Goal: Task Accomplishment & Management: Manage account settings

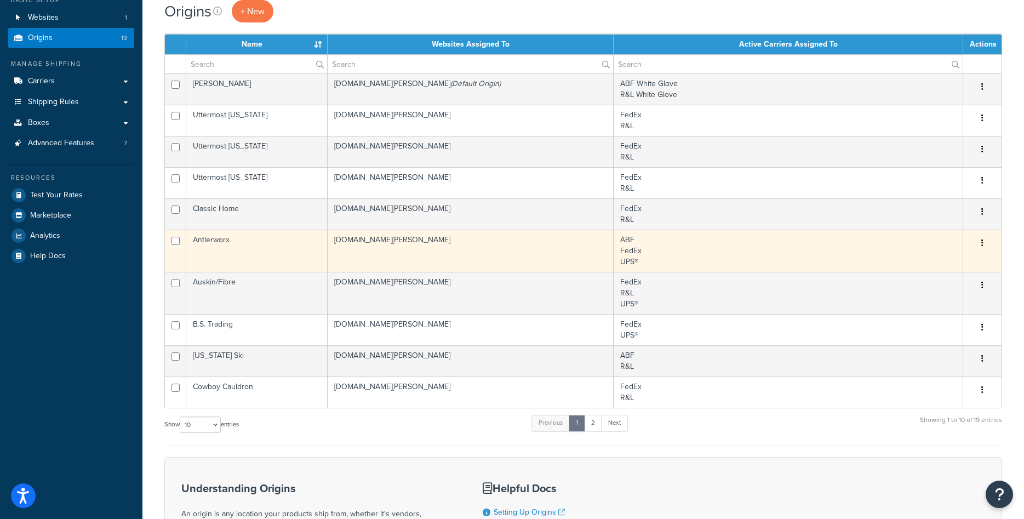
scroll to position [168, 0]
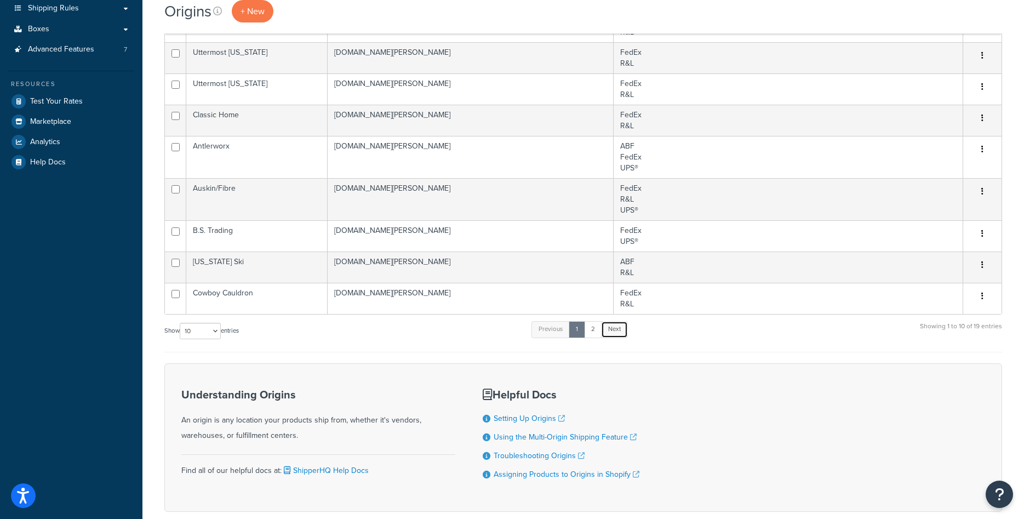
click at [619, 329] on link "Next" at bounding box center [614, 329] width 27 height 16
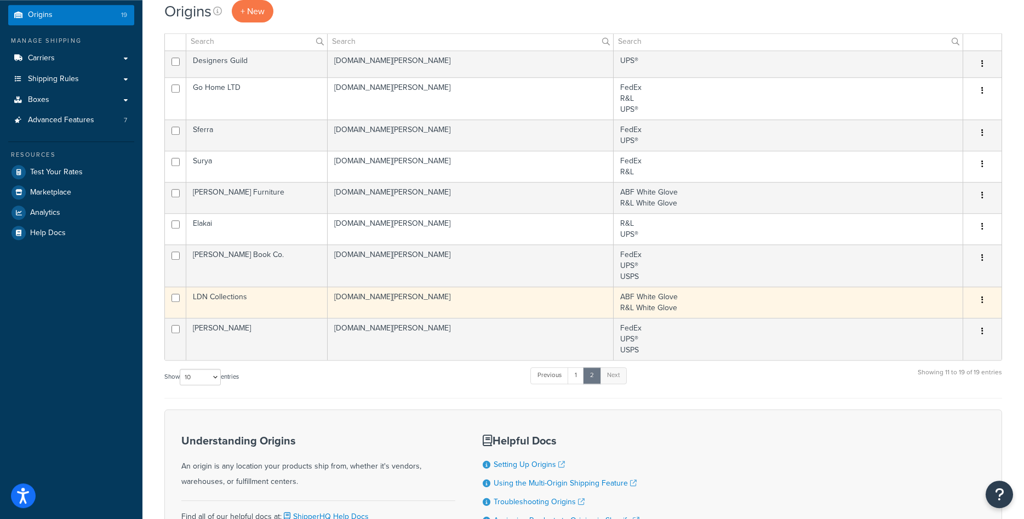
scroll to position [0, 0]
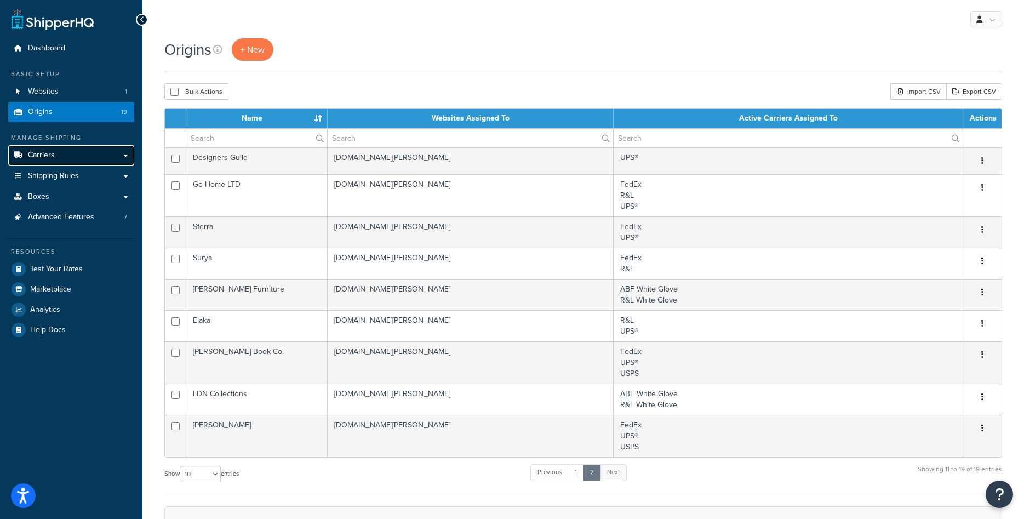
click at [70, 155] on link "Carriers" at bounding box center [71, 155] width 126 height 20
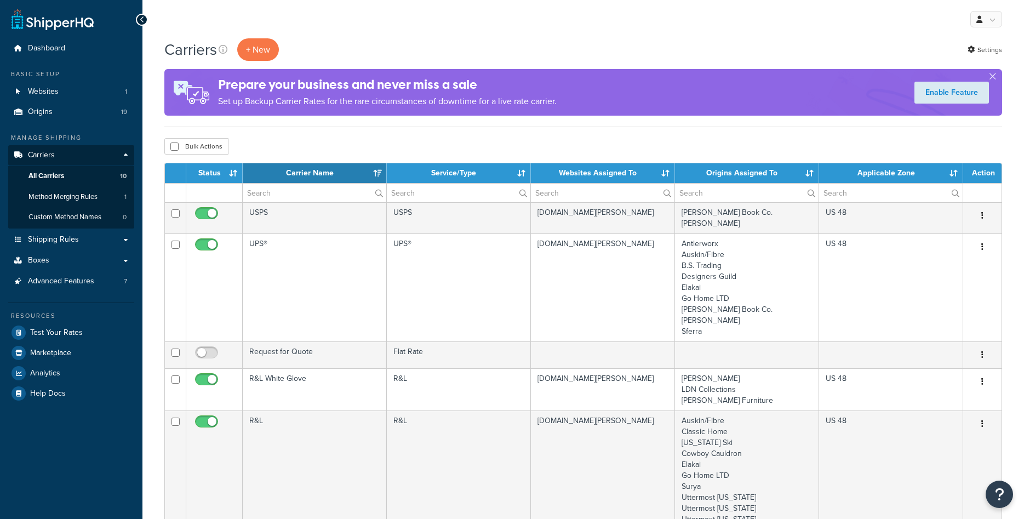
select select "15"
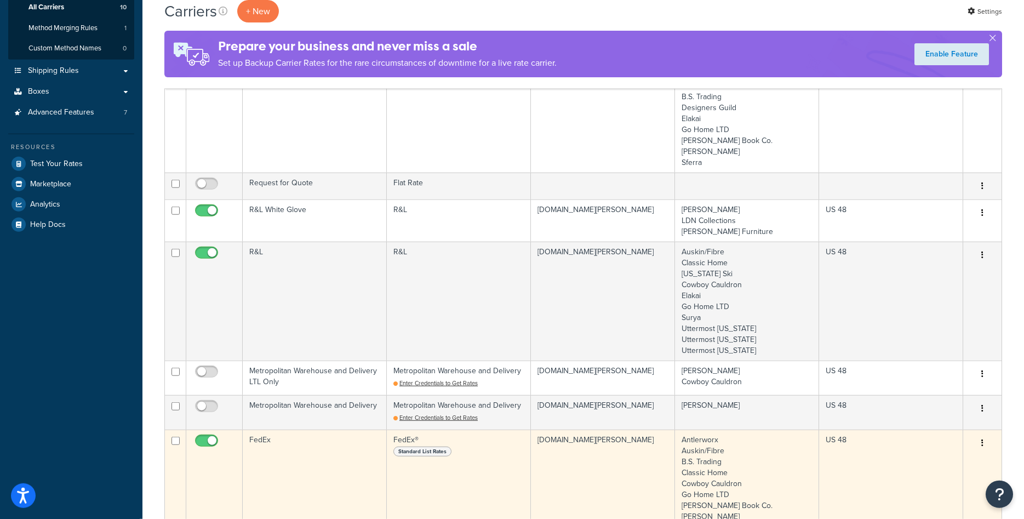
scroll to position [112, 0]
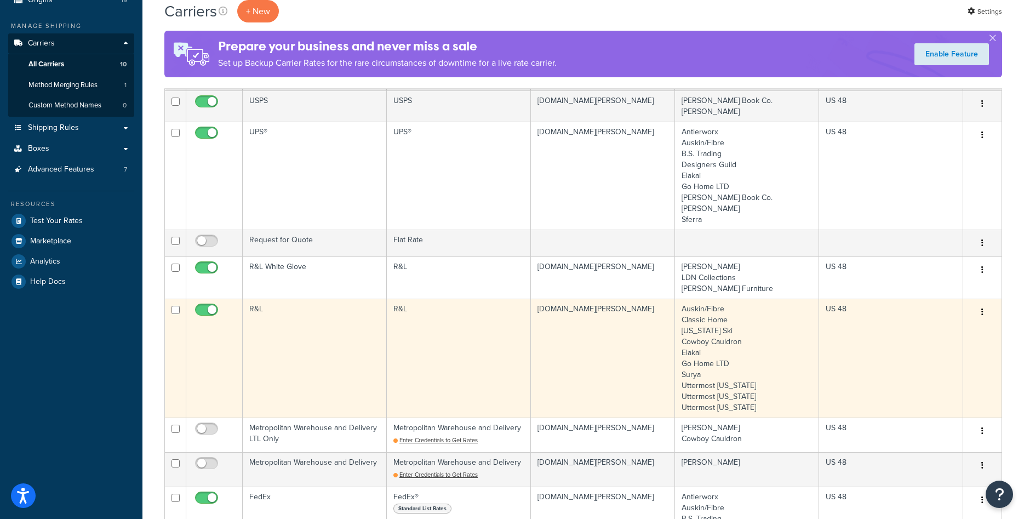
click at [323, 318] on td "R&L" at bounding box center [315, 358] width 144 height 119
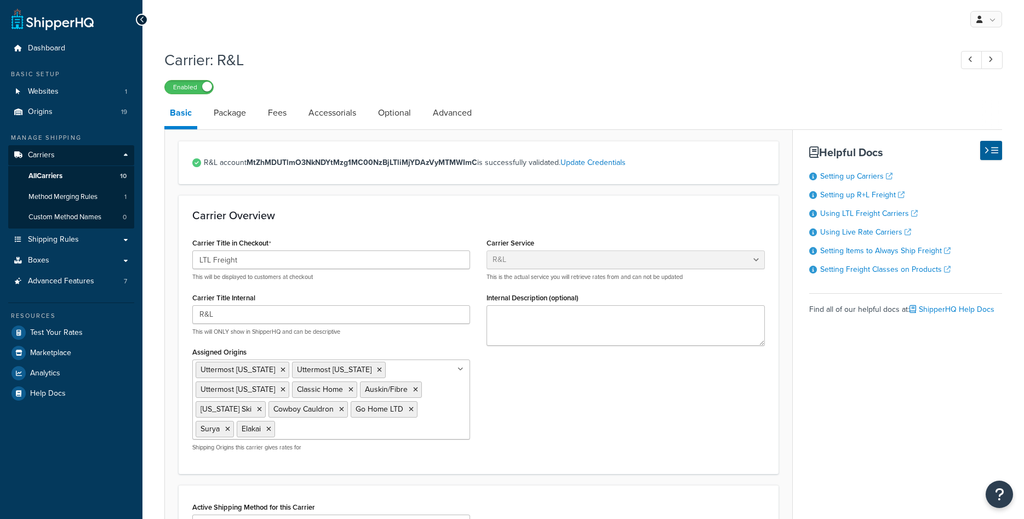
select select "rlFreight"
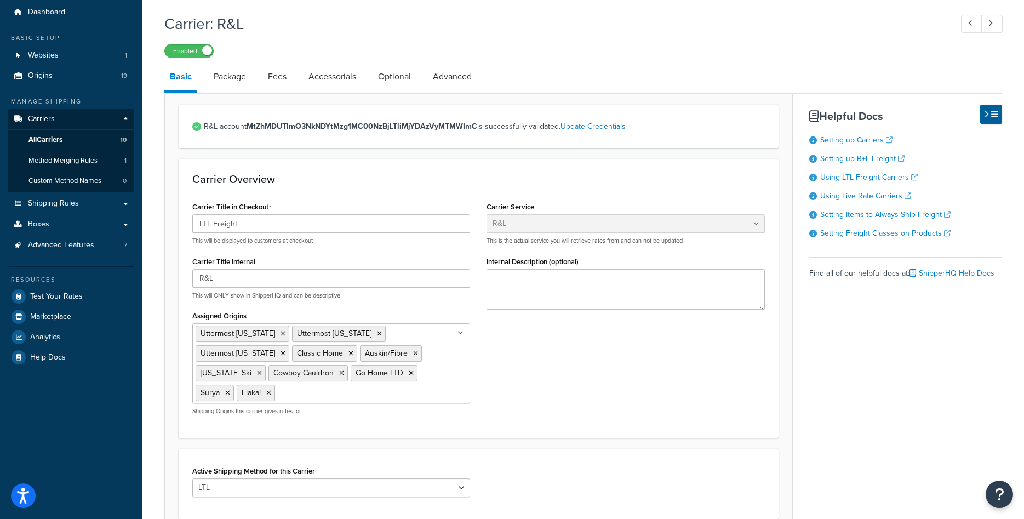
scroll to position [56, 0]
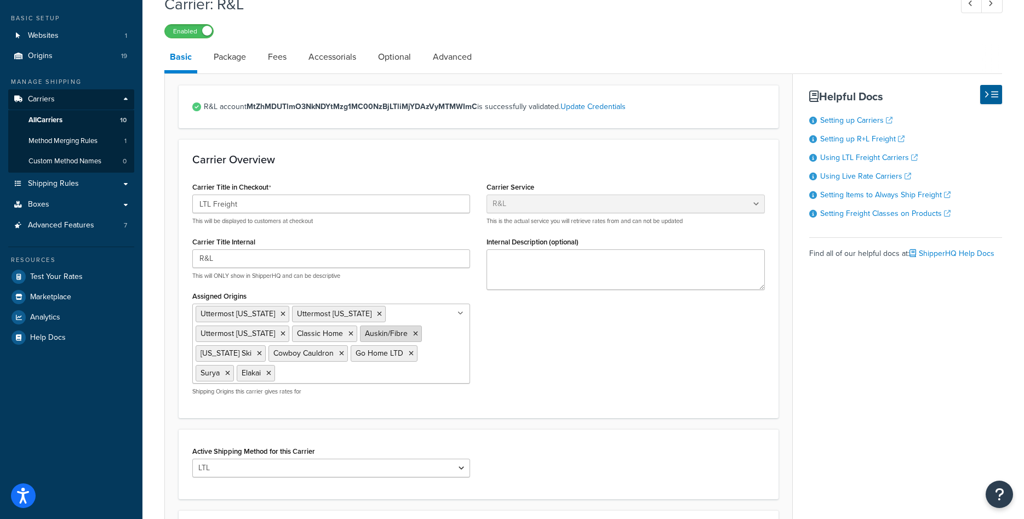
click at [413, 333] on icon at bounding box center [415, 333] width 5 height 7
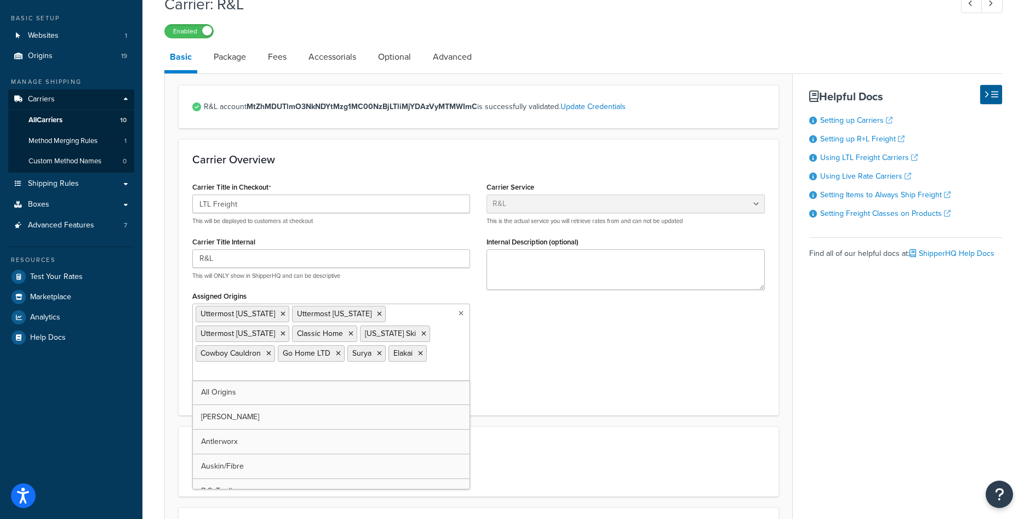
click at [577, 388] on div "Carrier Title in Checkout LTL Freight This will be displayed to customers at ch…" at bounding box center [478, 290] width 589 height 222
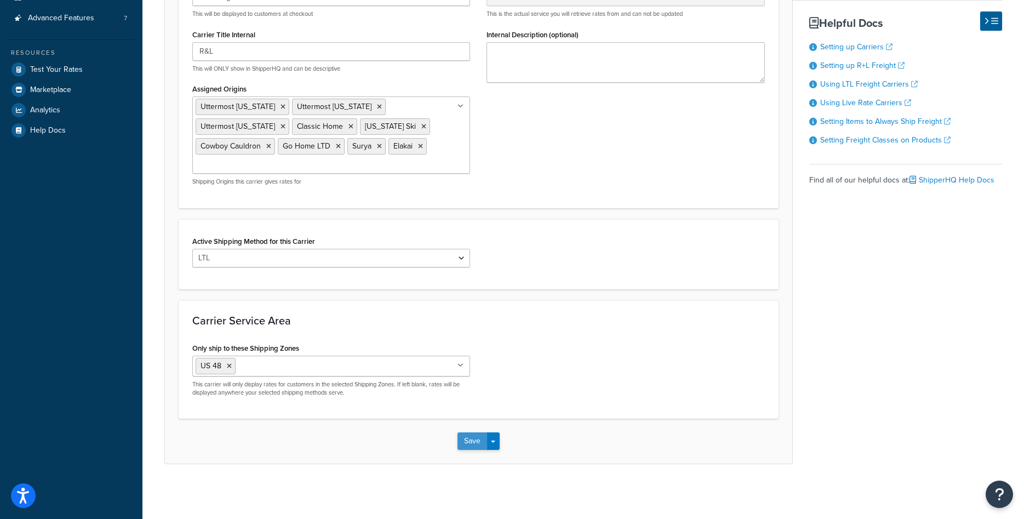
click at [466, 438] on button "Save" at bounding box center [473, 441] width 30 height 18
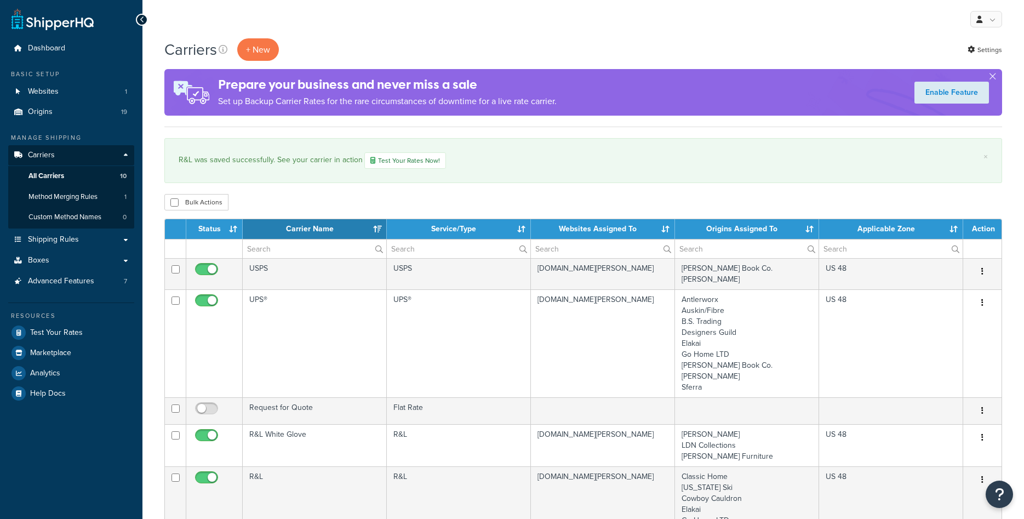
select select "15"
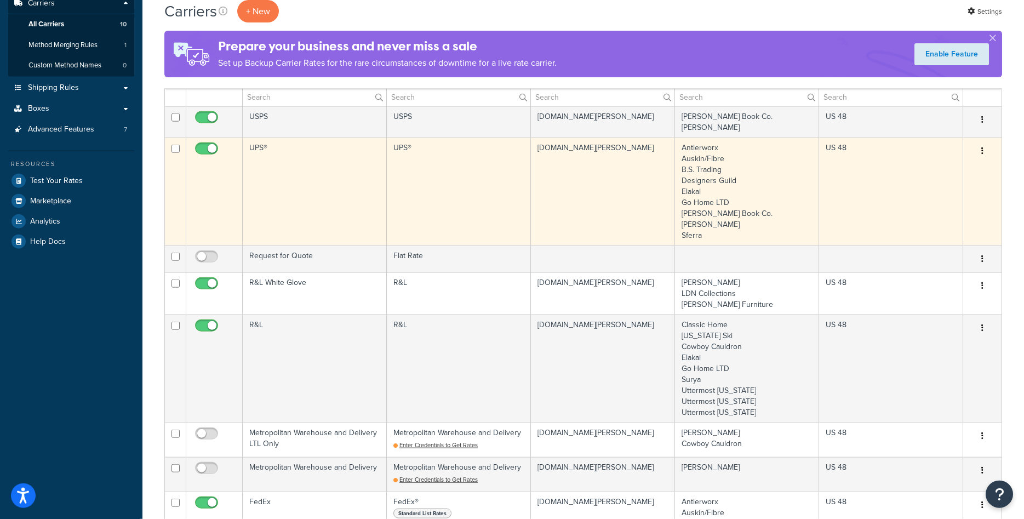
scroll to position [224, 0]
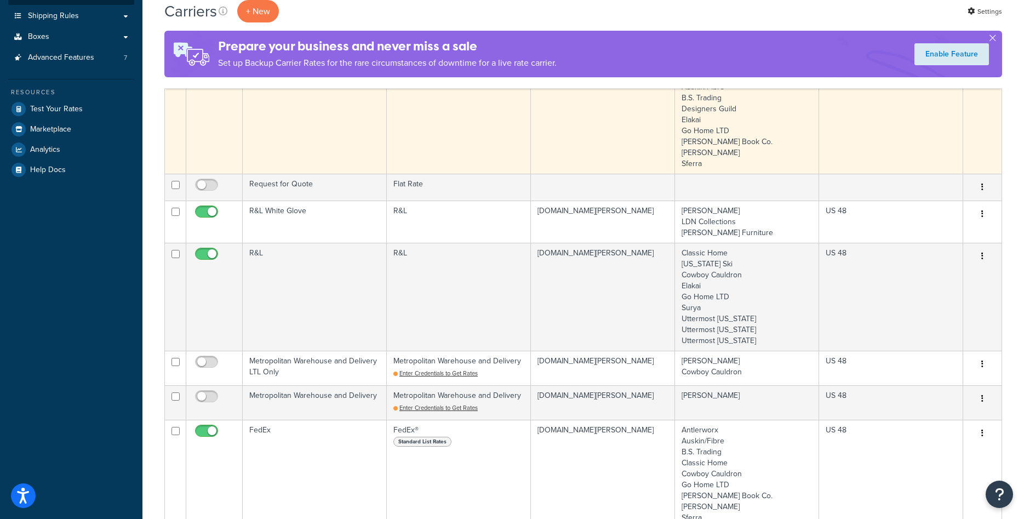
click at [649, 222] on td "[DOMAIN_NAME][PERSON_NAME]" at bounding box center [603, 222] width 144 height 42
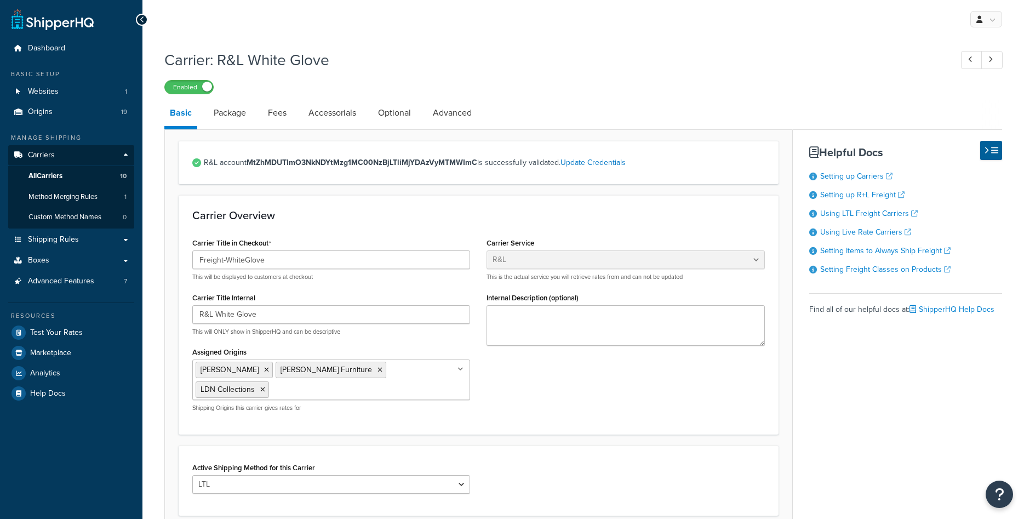
select select "rlFreight"
click at [44, 174] on span "All Carriers" at bounding box center [45, 175] width 34 height 9
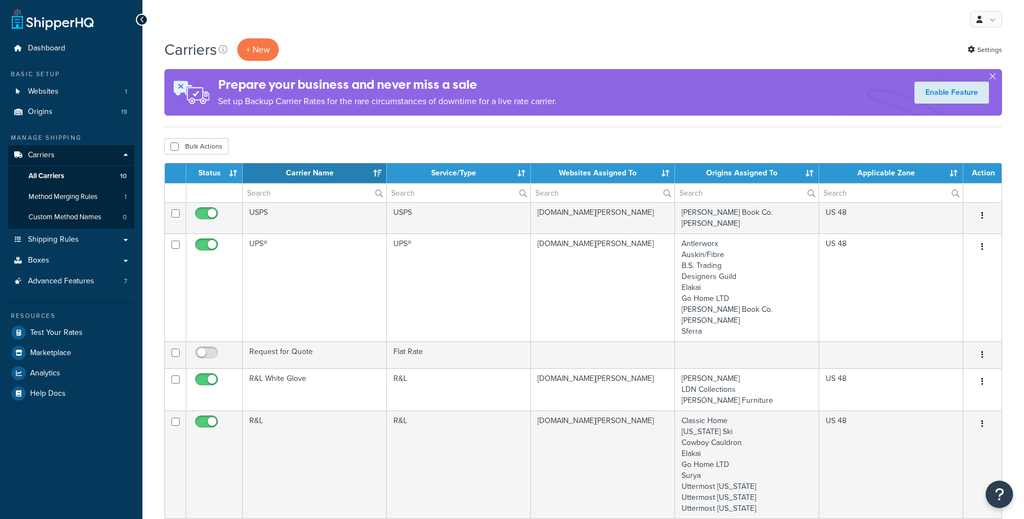
select select "15"
click at [71, 232] on link "Shipping Rules" at bounding box center [71, 240] width 126 height 20
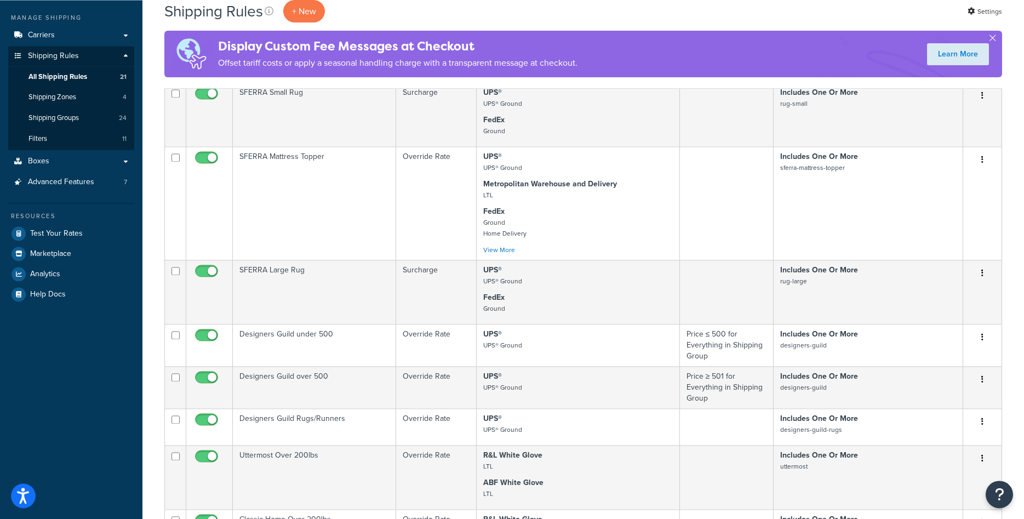
scroll to position [31, 0]
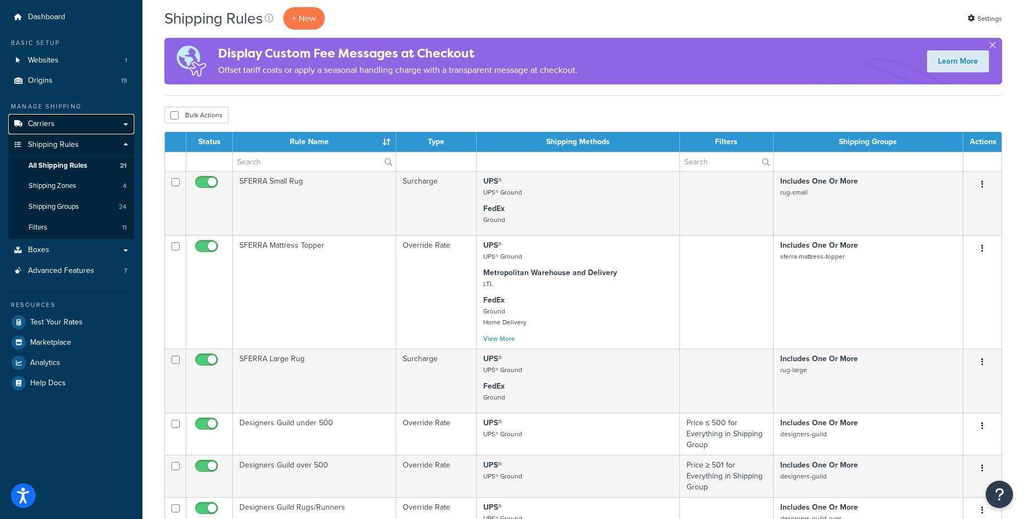
click at [44, 126] on span "Carriers" at bounding box center [41, 123] width 27 height 9
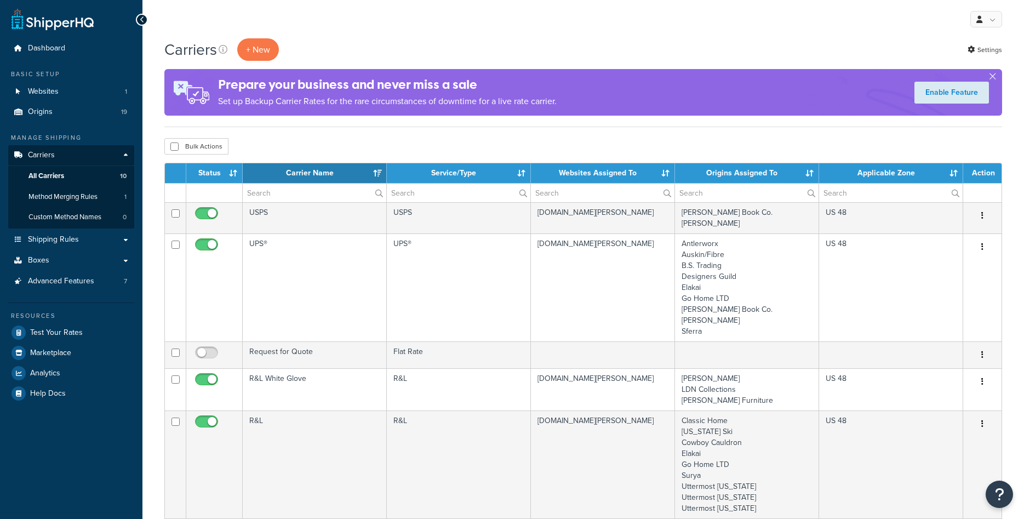
select select "15"
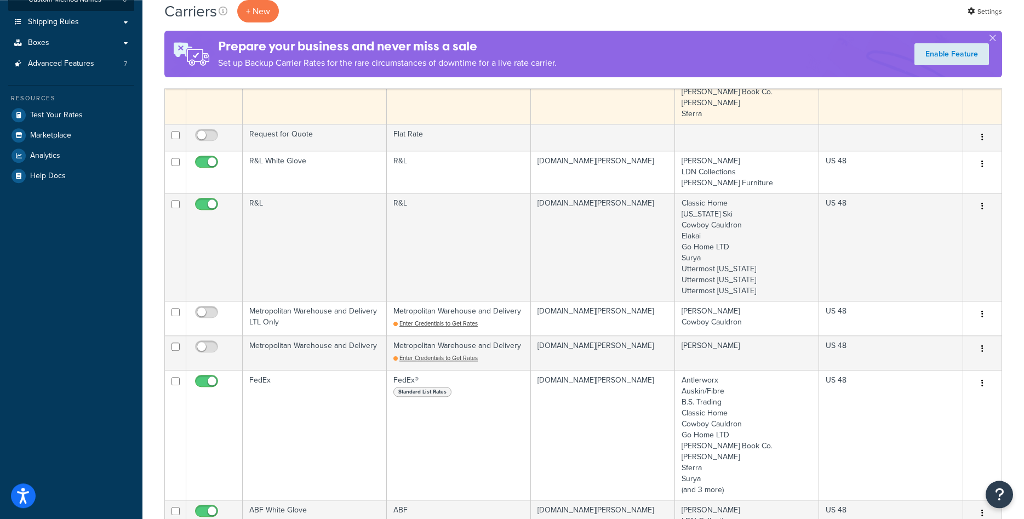
scroll to position [335, 0]
